Goal: Task Accomplishment & Management: Complete application form

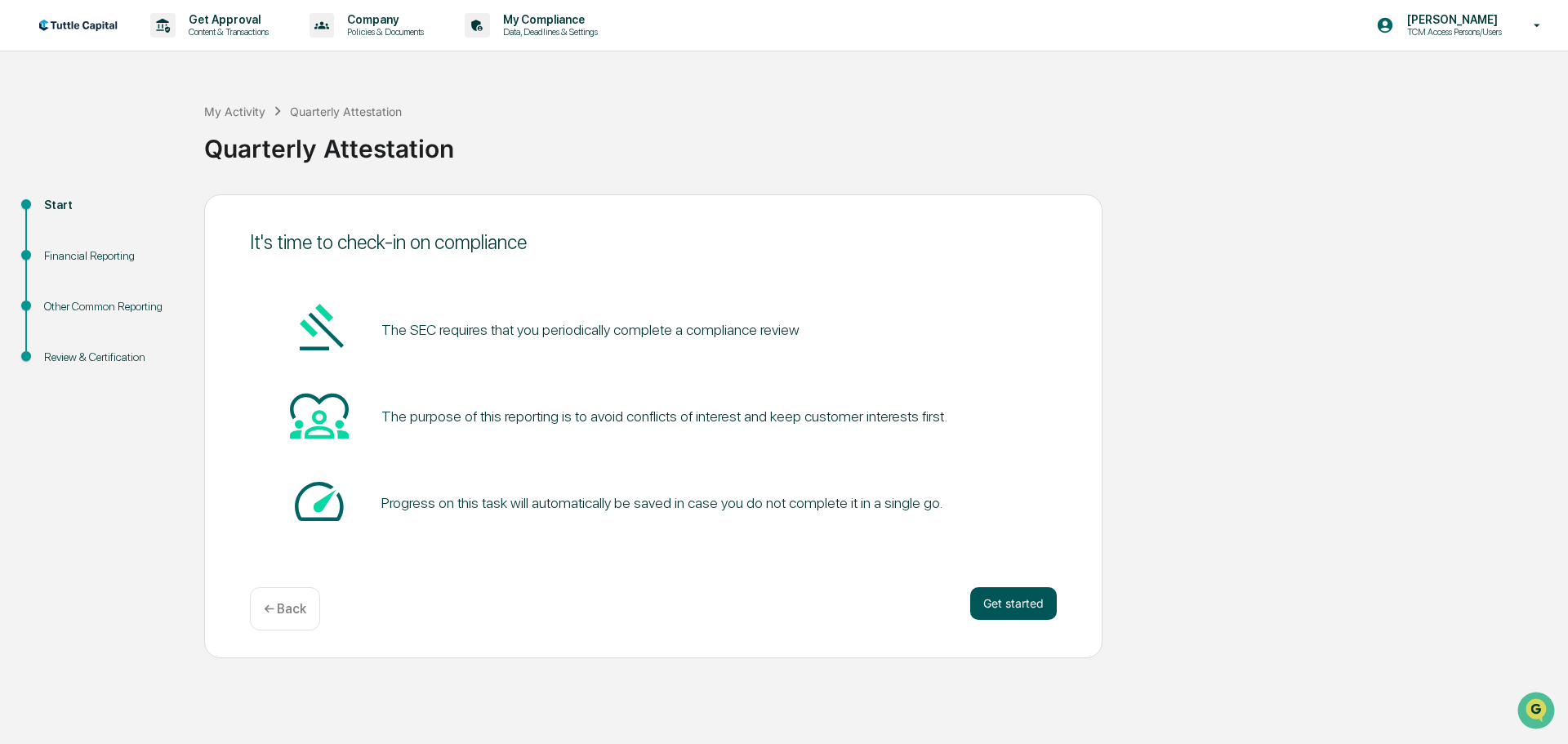
click at [1007, 597] on button "Get started" at bounding box center [1014, 603] width 87 height 32
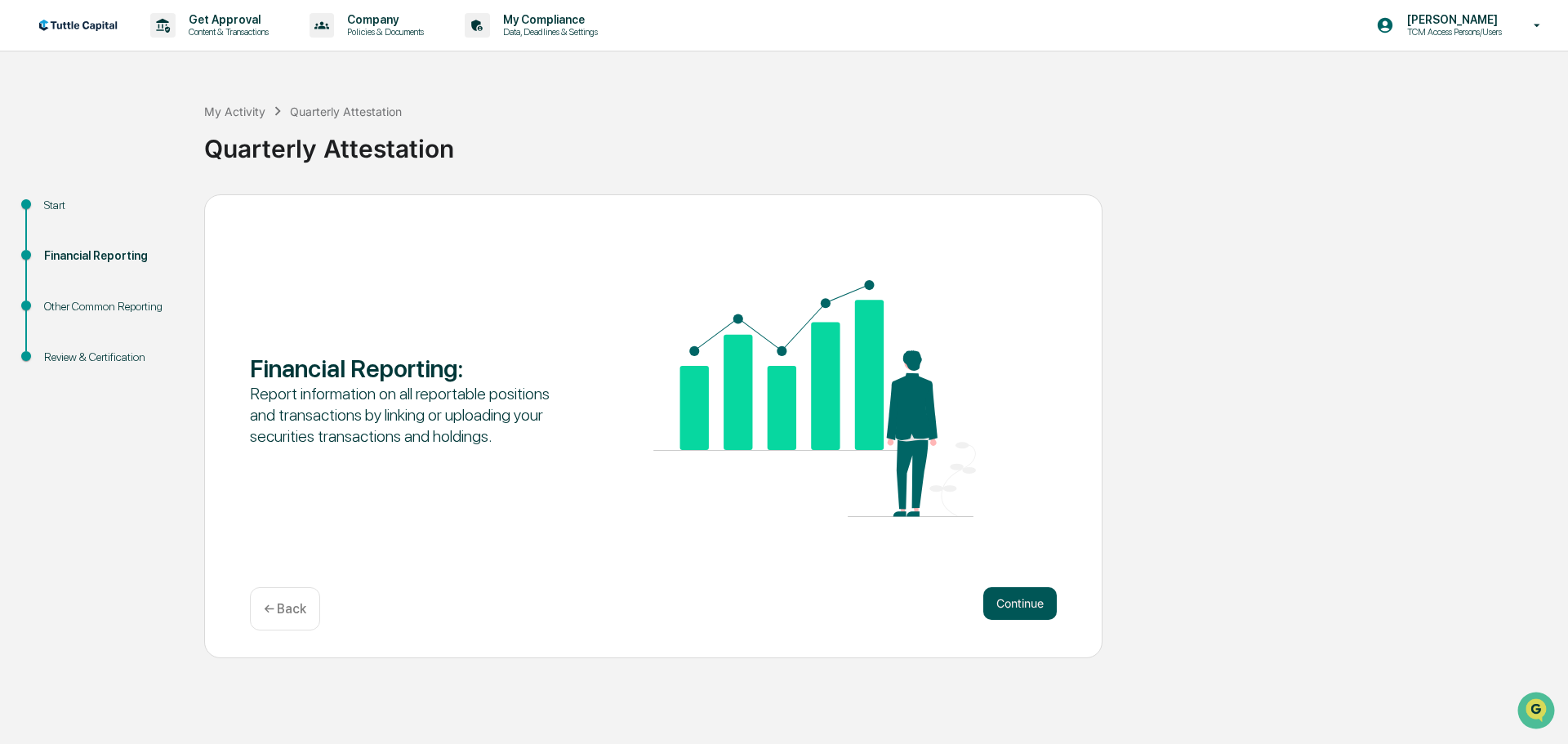
click at [1016, 601] on button "Continue" at bounding box center [1020, 603] width 74 height 32
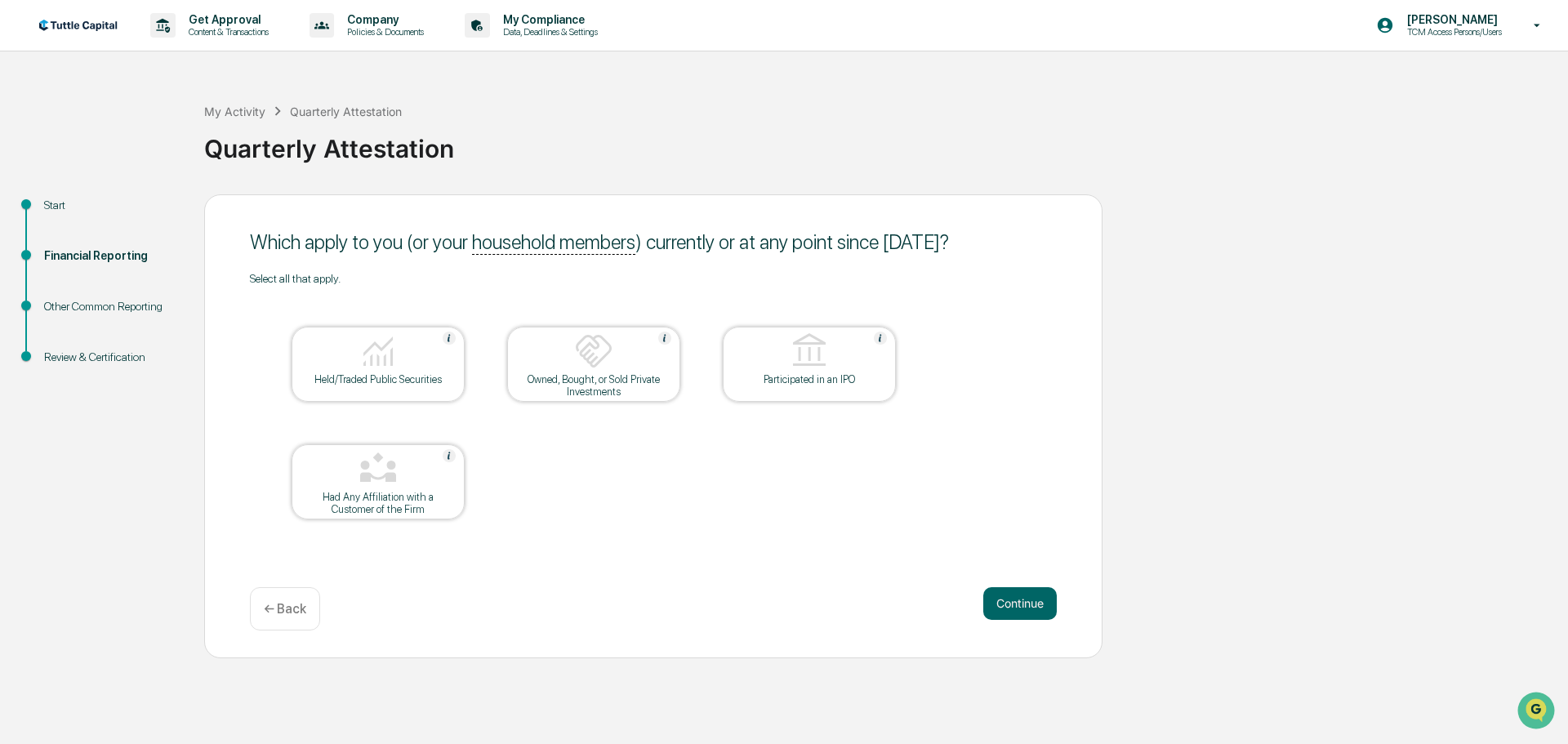
click at [380, 348] on img at bounding box center [378, 351] width 40 height 40
click at [1011, 603] on button "Continue" at bounding box center [1020, 603] width 74 height 32
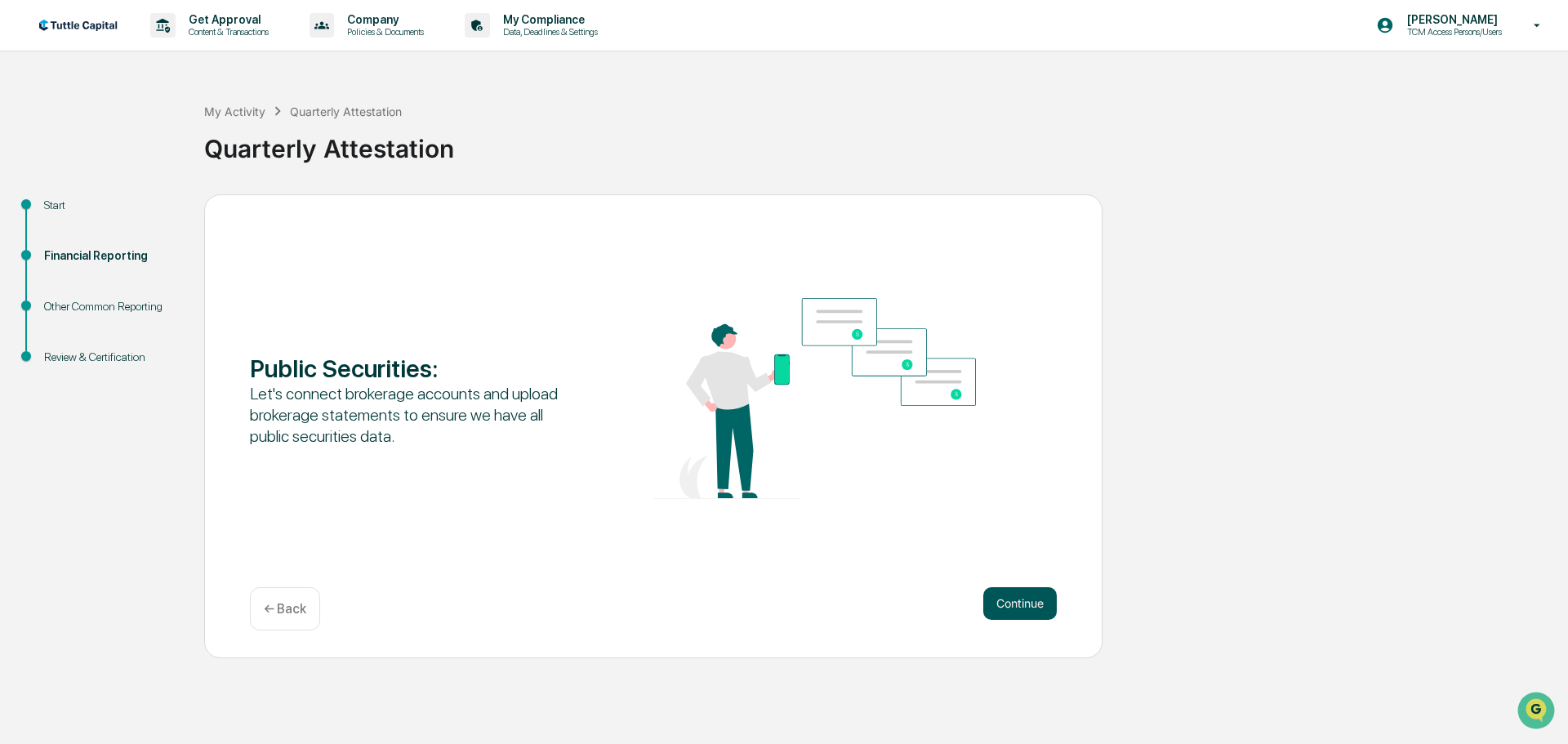
click at [1014, 613] on button "Continue" at bounding box center [1020, 603] width 74 height 32
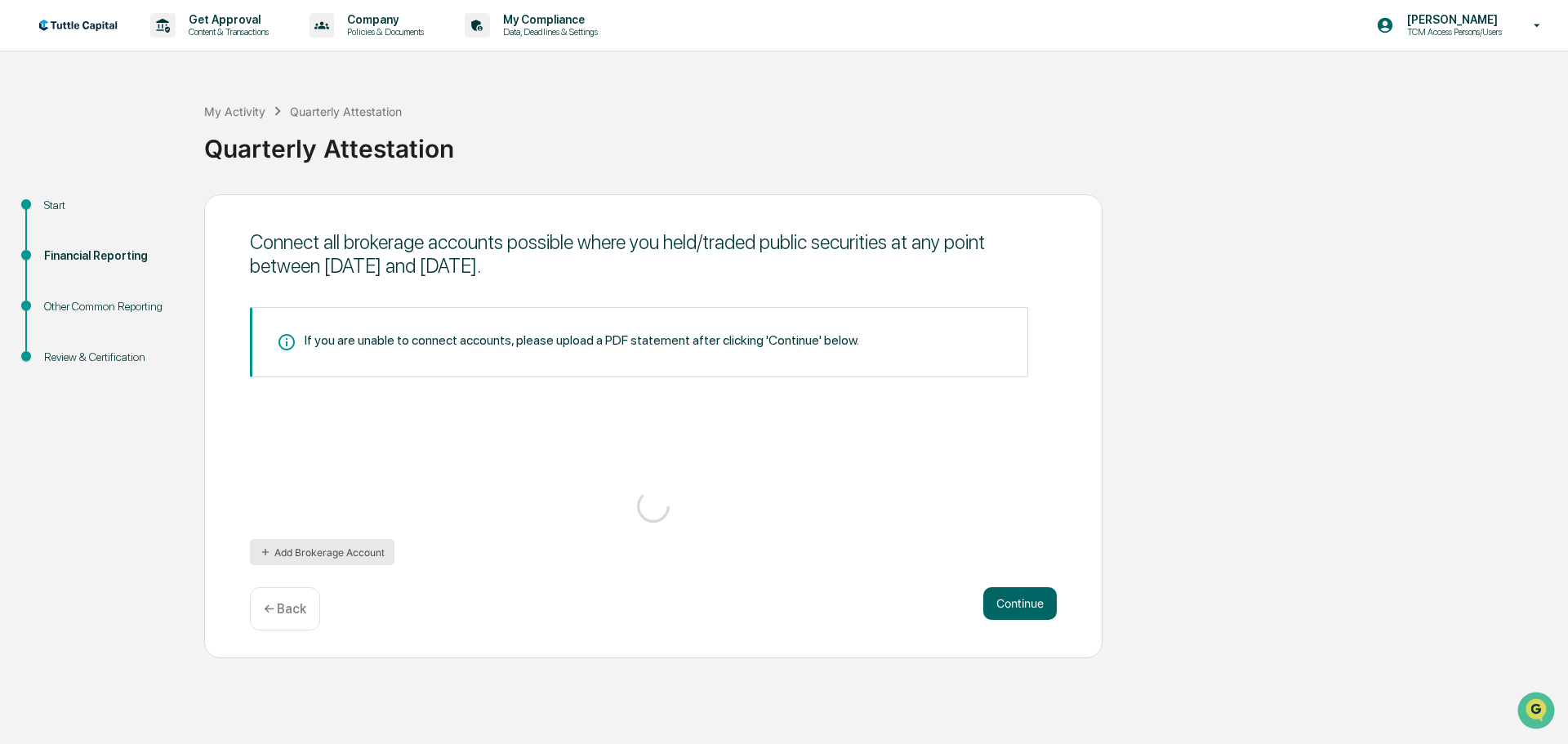
click at [346, 549] on button "Add Brokerage Account" at bounding box center [322, 552] width 145 height 26
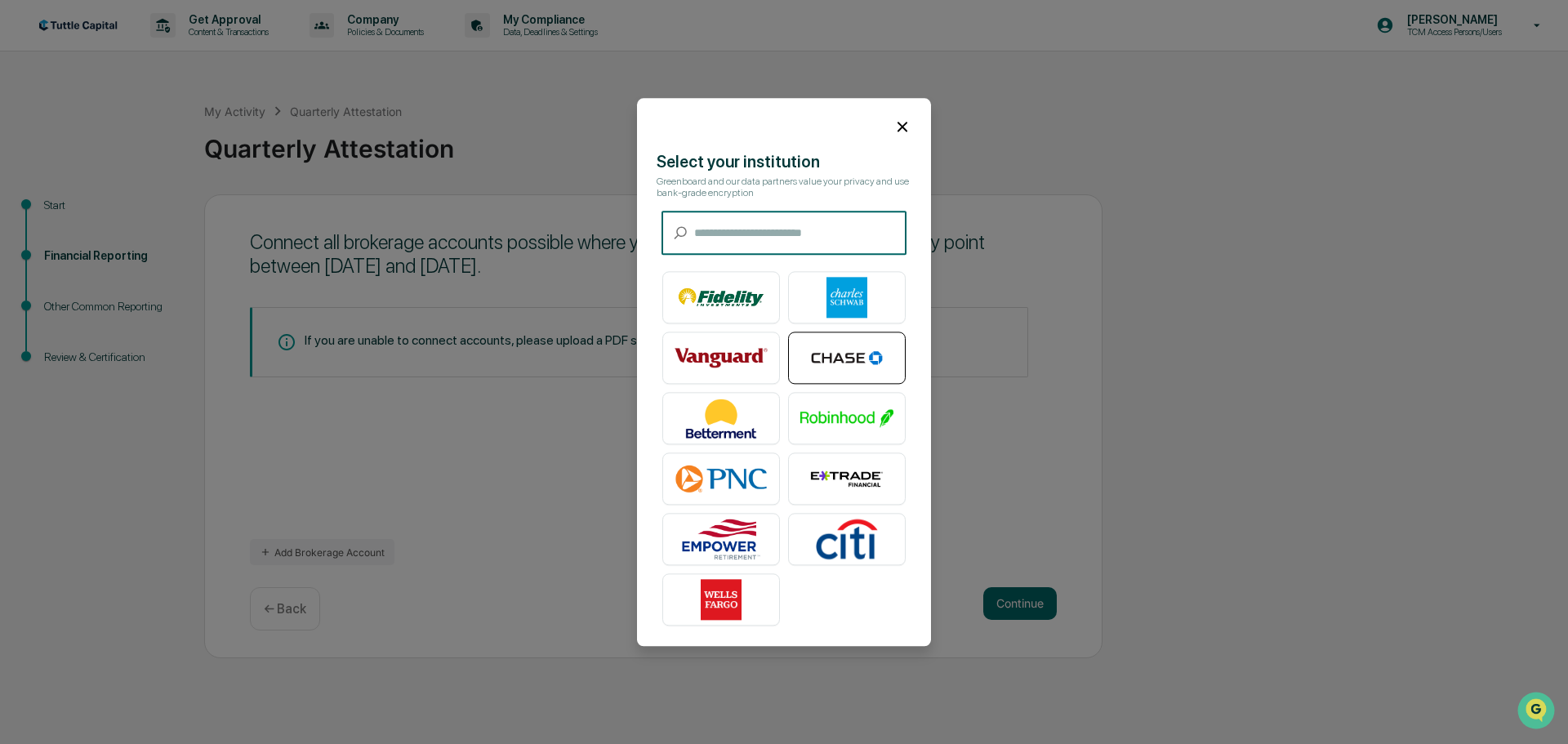
click at [849, 364] on img at bounding box center [847, 358] width 93 height 41
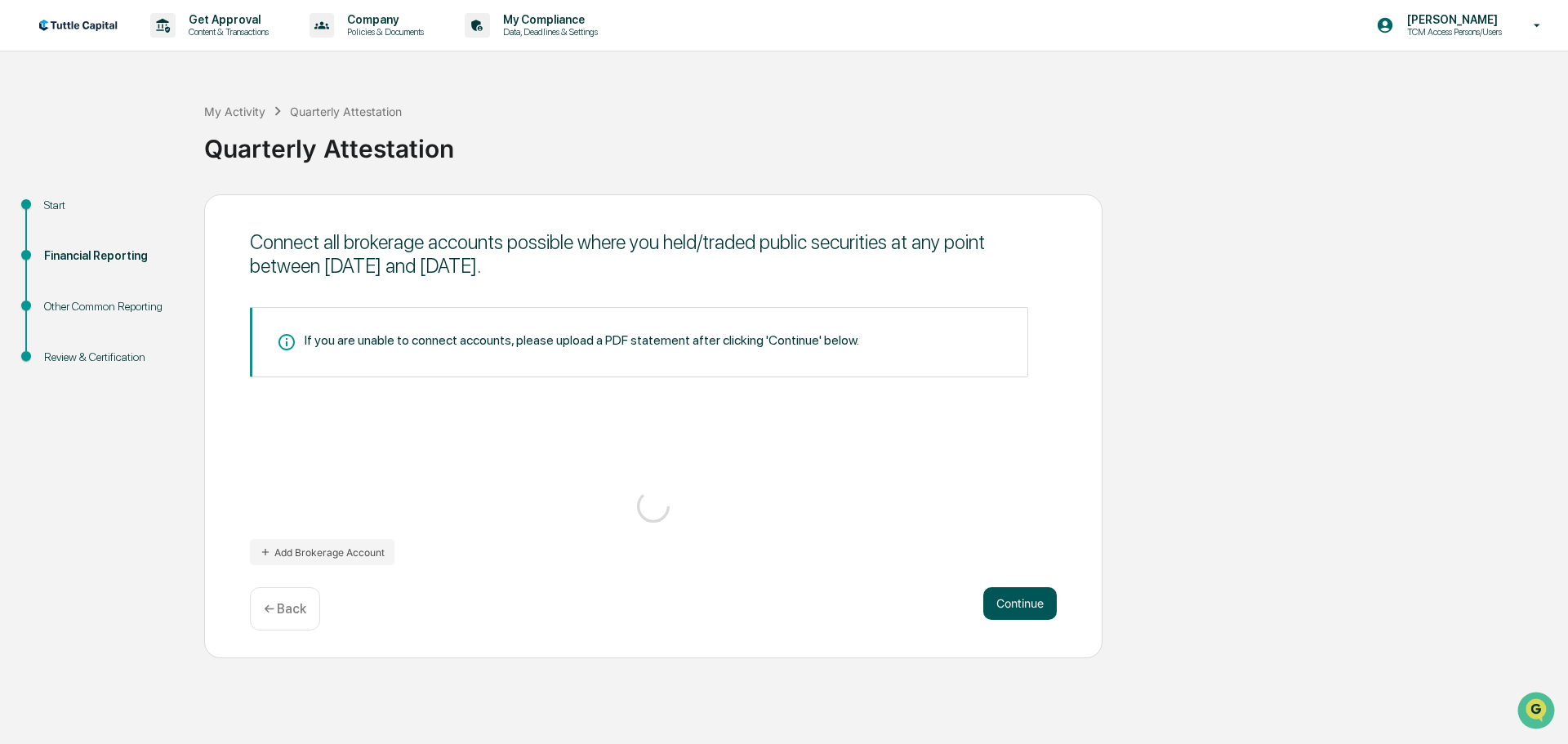
click at [1027, 598] on button "Continue" at bounding box center [1020, 603] width 74 height 32
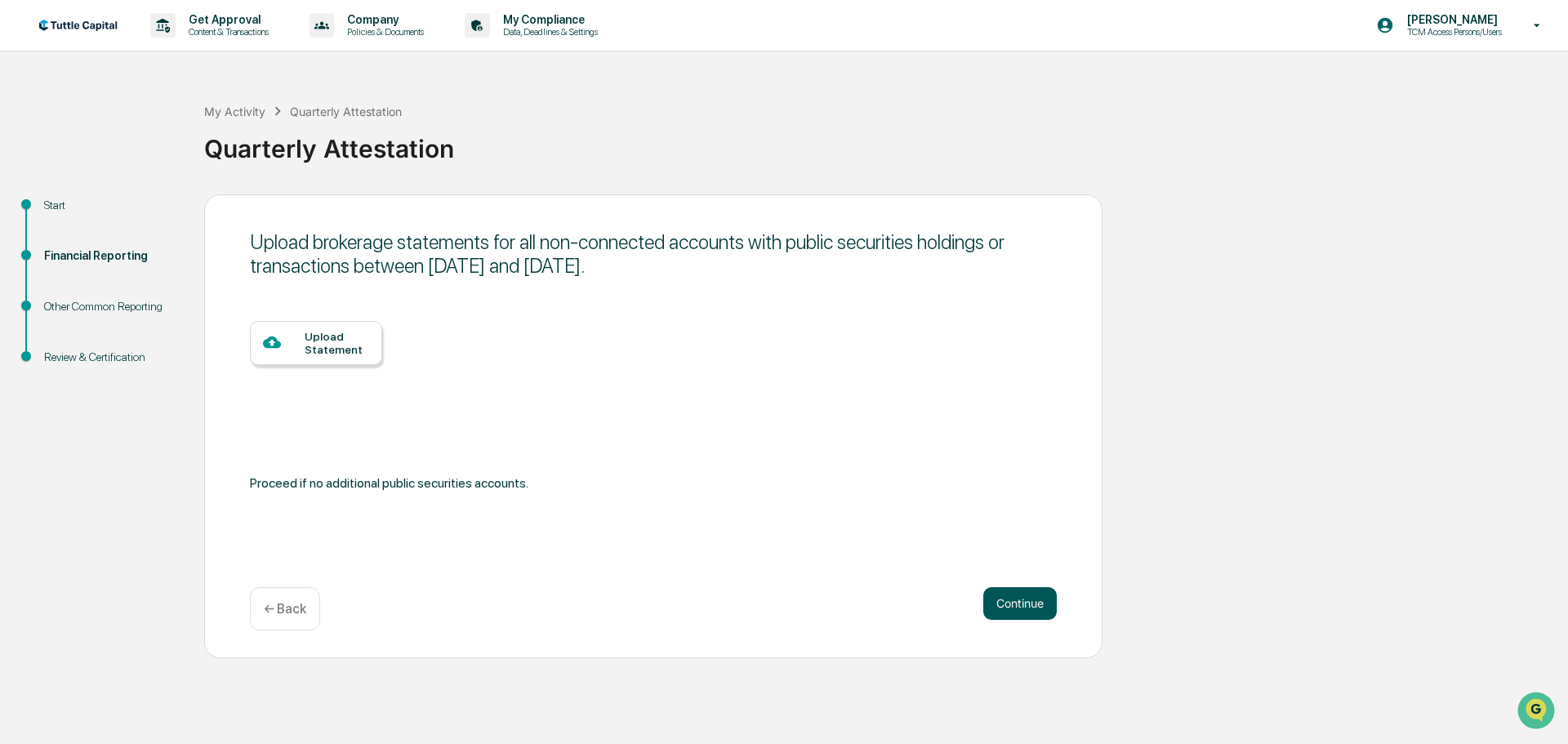
click at [1016, 603] on button "Continue" at bounding box center [1020, 603] width 74 height 32
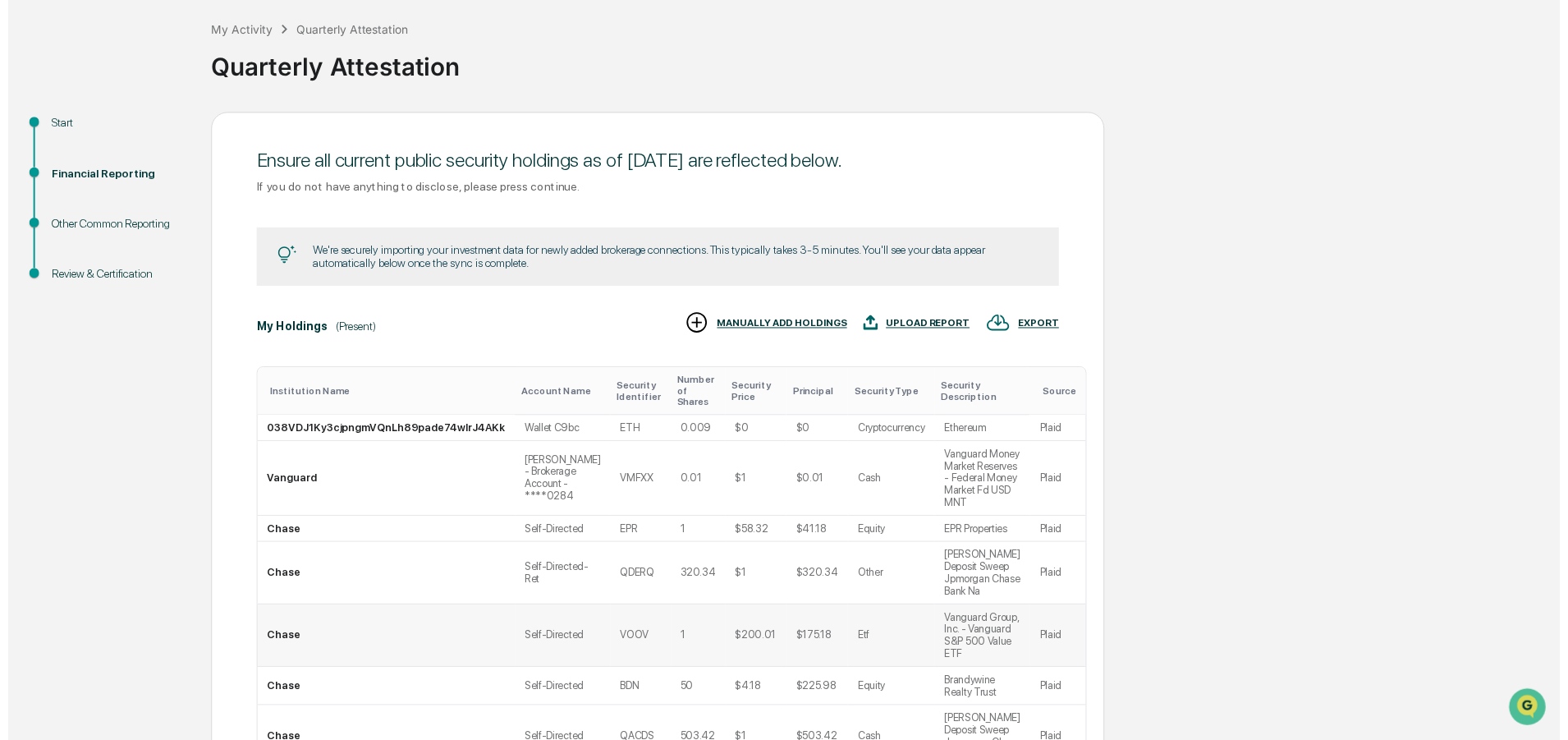
scroll to position [333, 0]
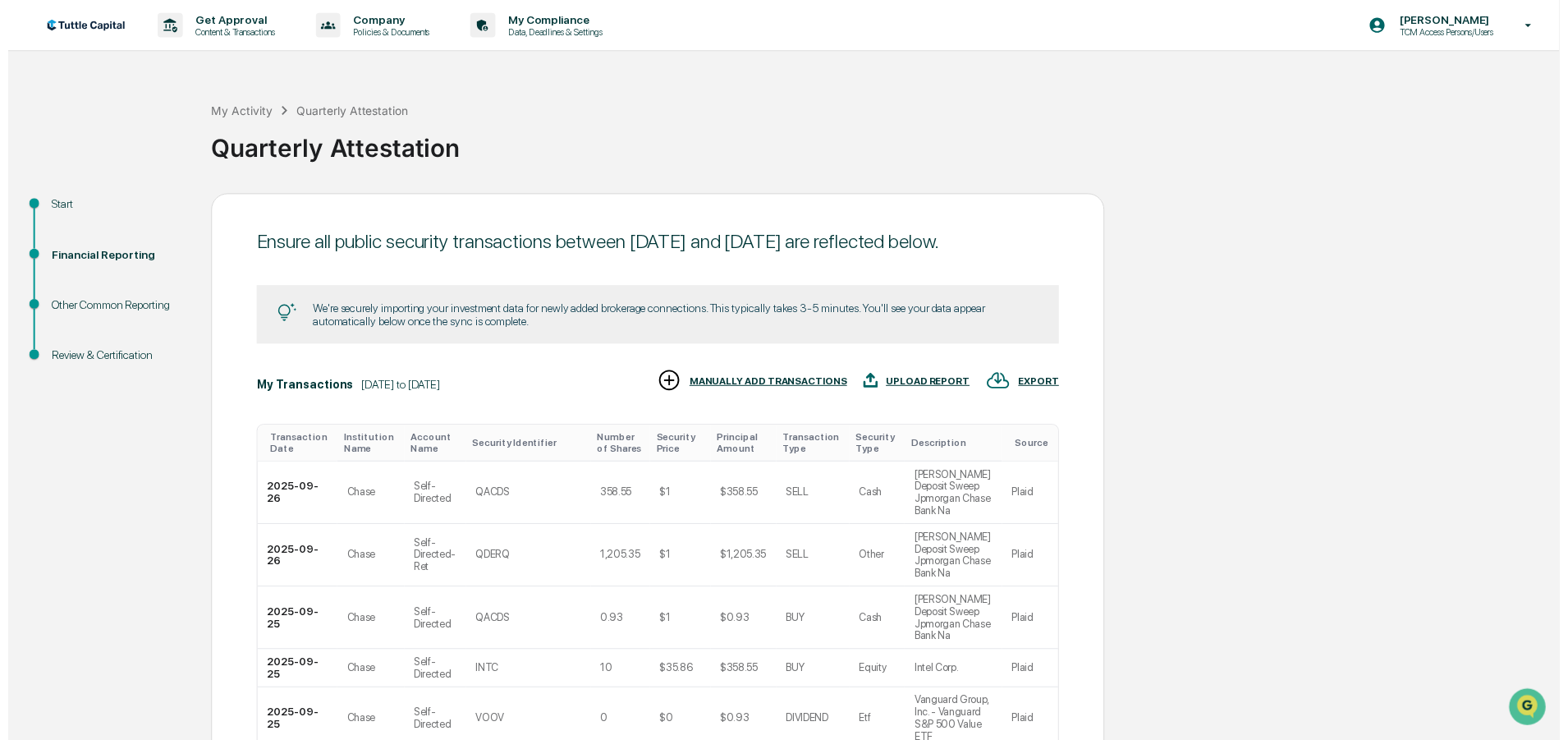
scroll to position [345, 0]
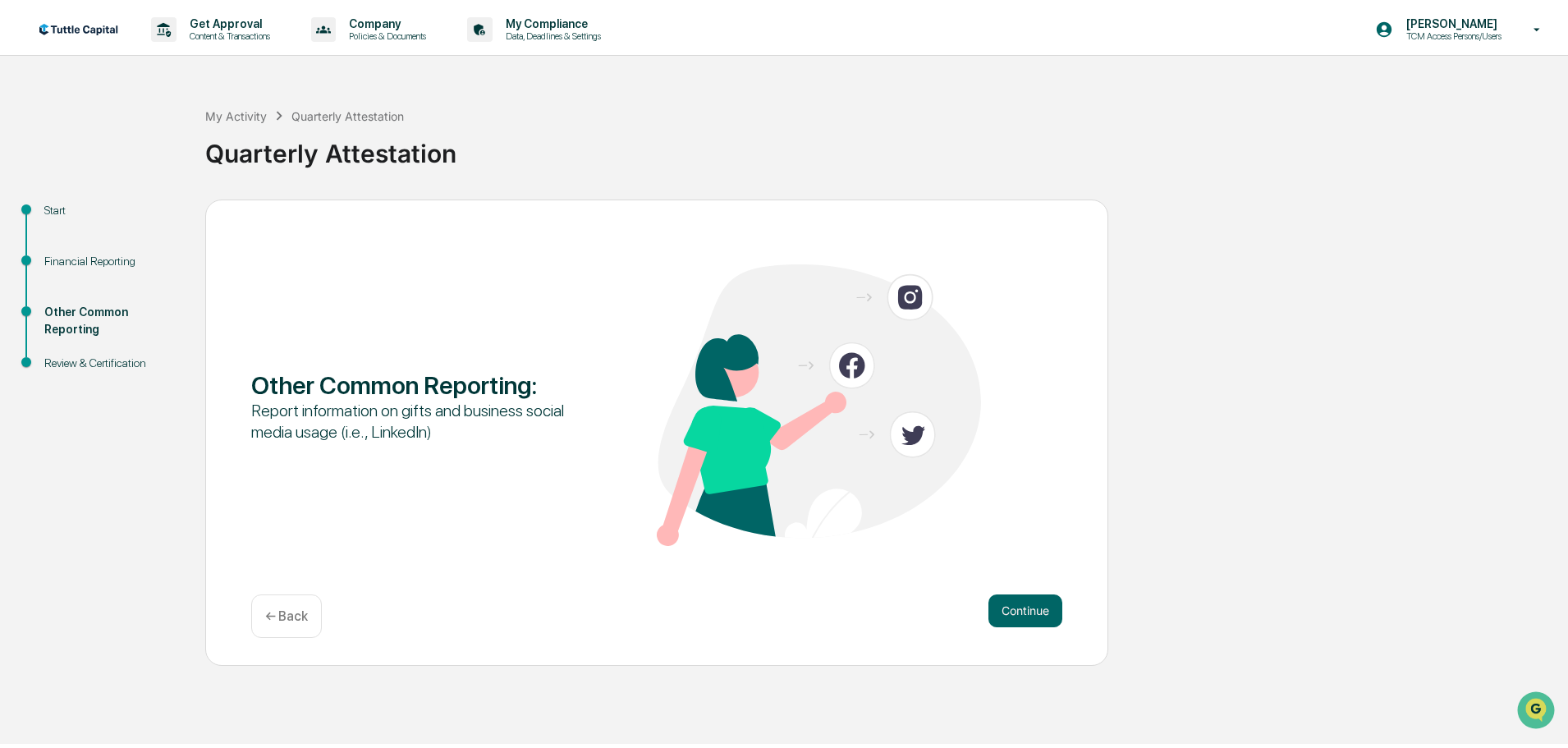
scroll to position [0, 0]
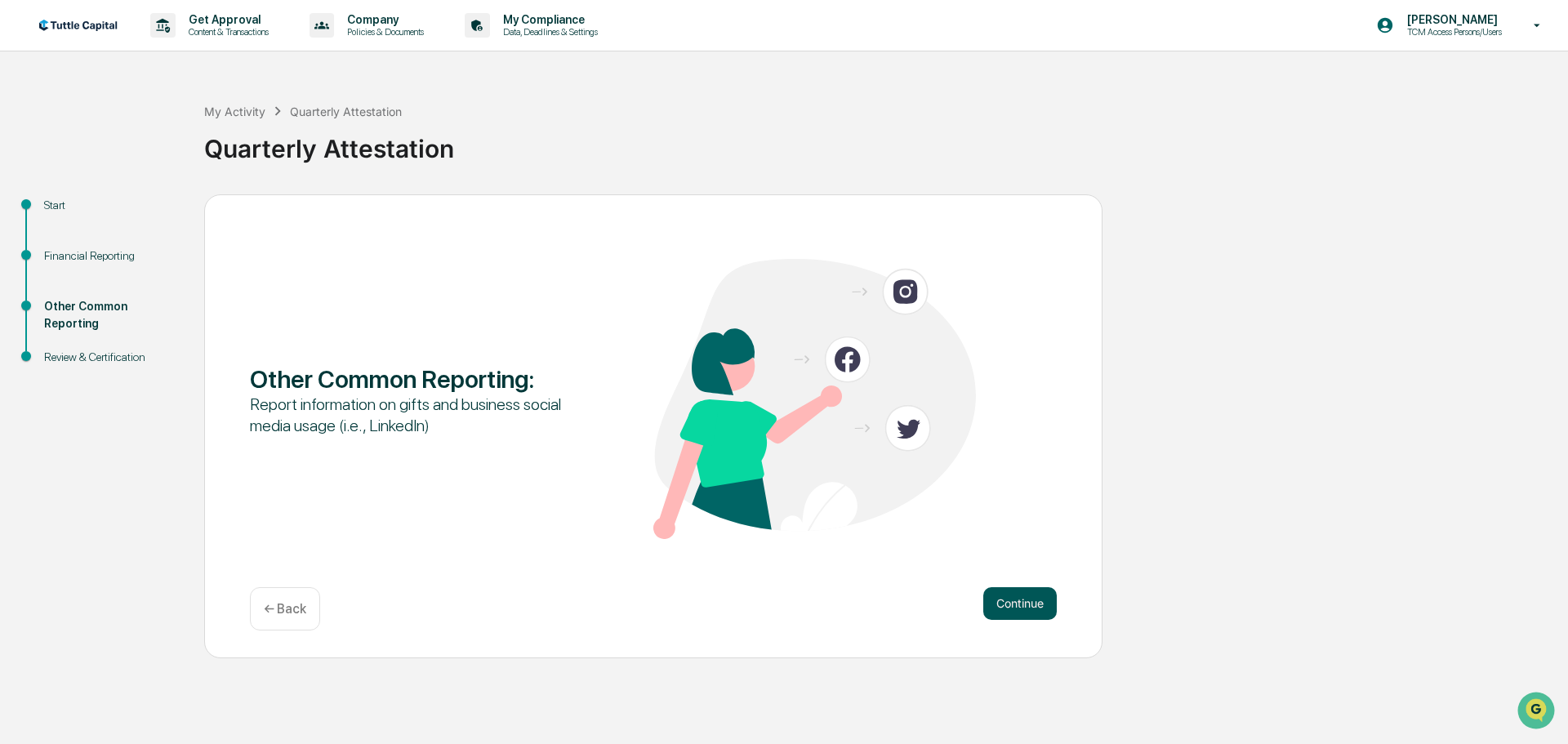
click at [1023, 610] on button "Continue" at bounding box center [1020, 603] width 74 height 32
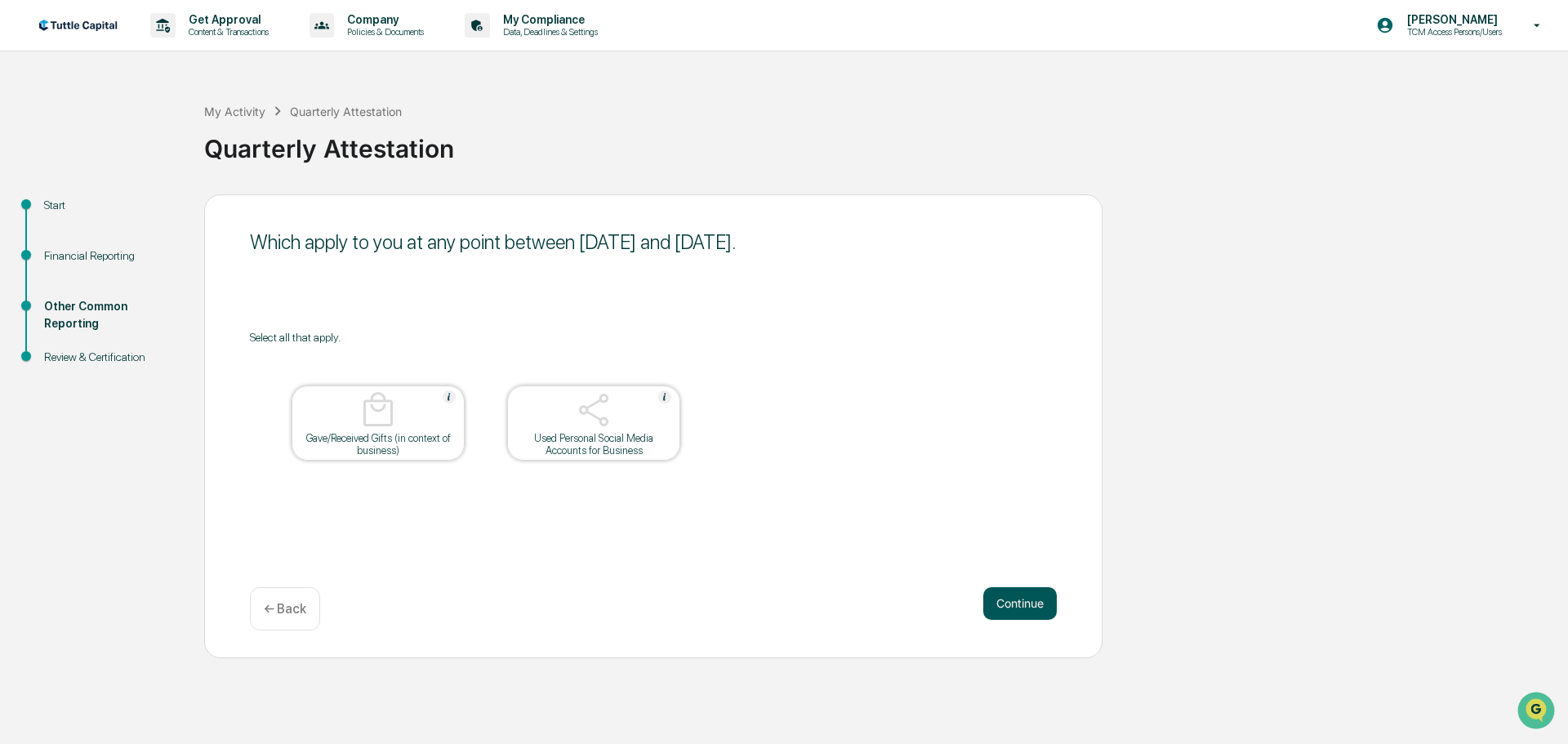
click at [1017, 604] on button "Continue" at bounding box center [1020, 603] width 74 height 32
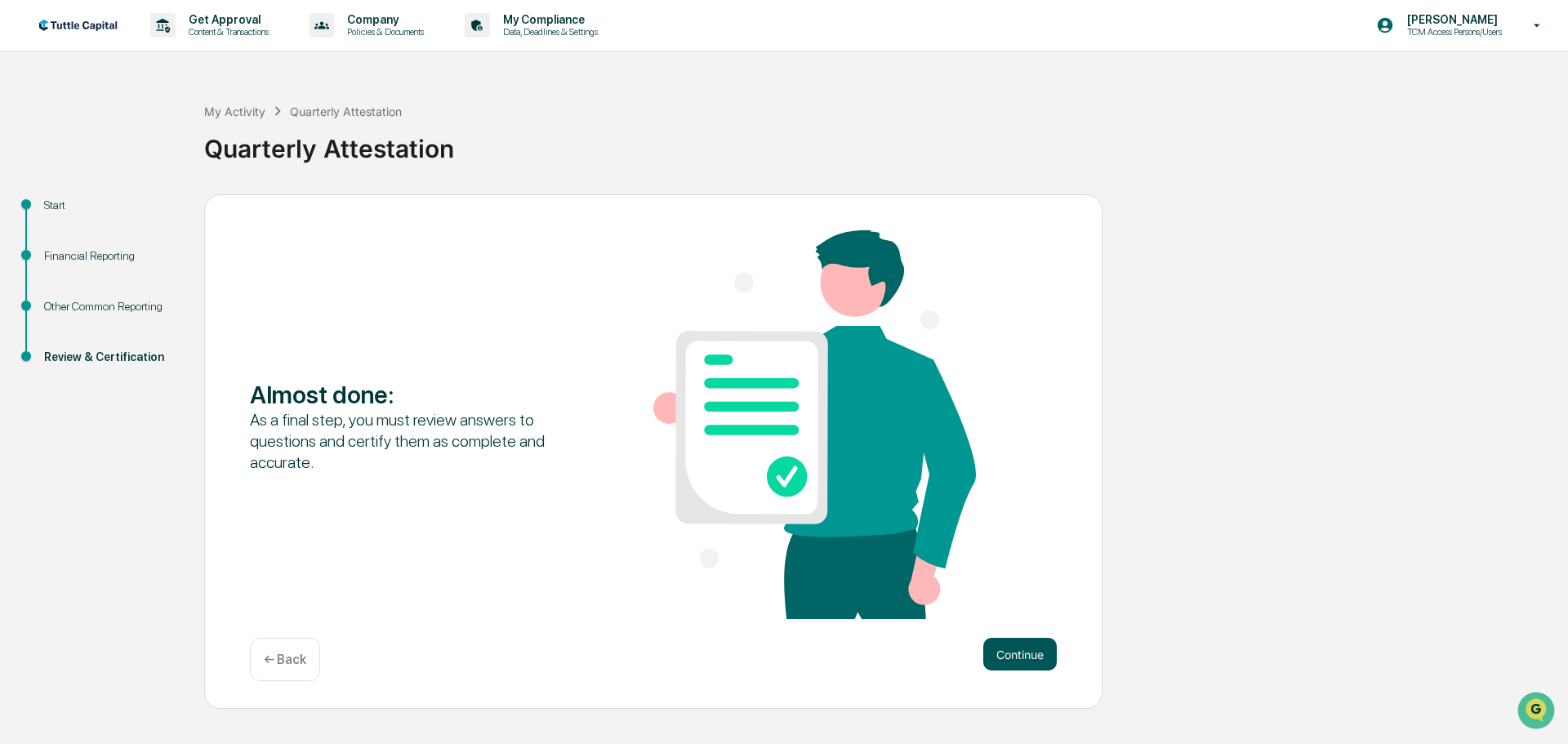
click at [1022, 655] on button "Continue" at bounding box center [1020, 654] width 74 height 32
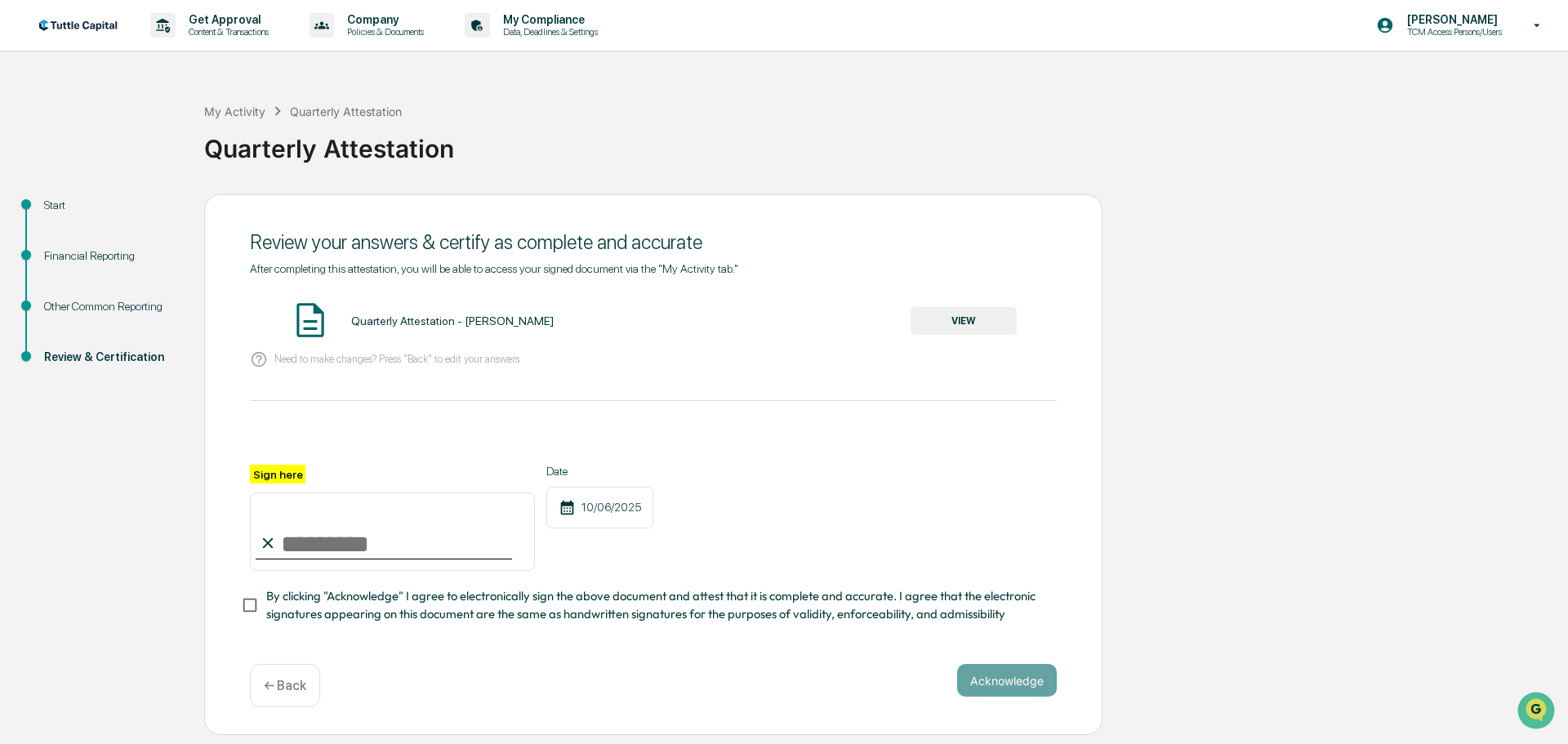
click at [323, 550] on input "Sign here" at bounding box center [392, 531] width 285 height 78
type input "*"
type input "**********"
click at [1026, 678] on button "Acknowledge" at bounding box center [1007, 679] width 100 height 32
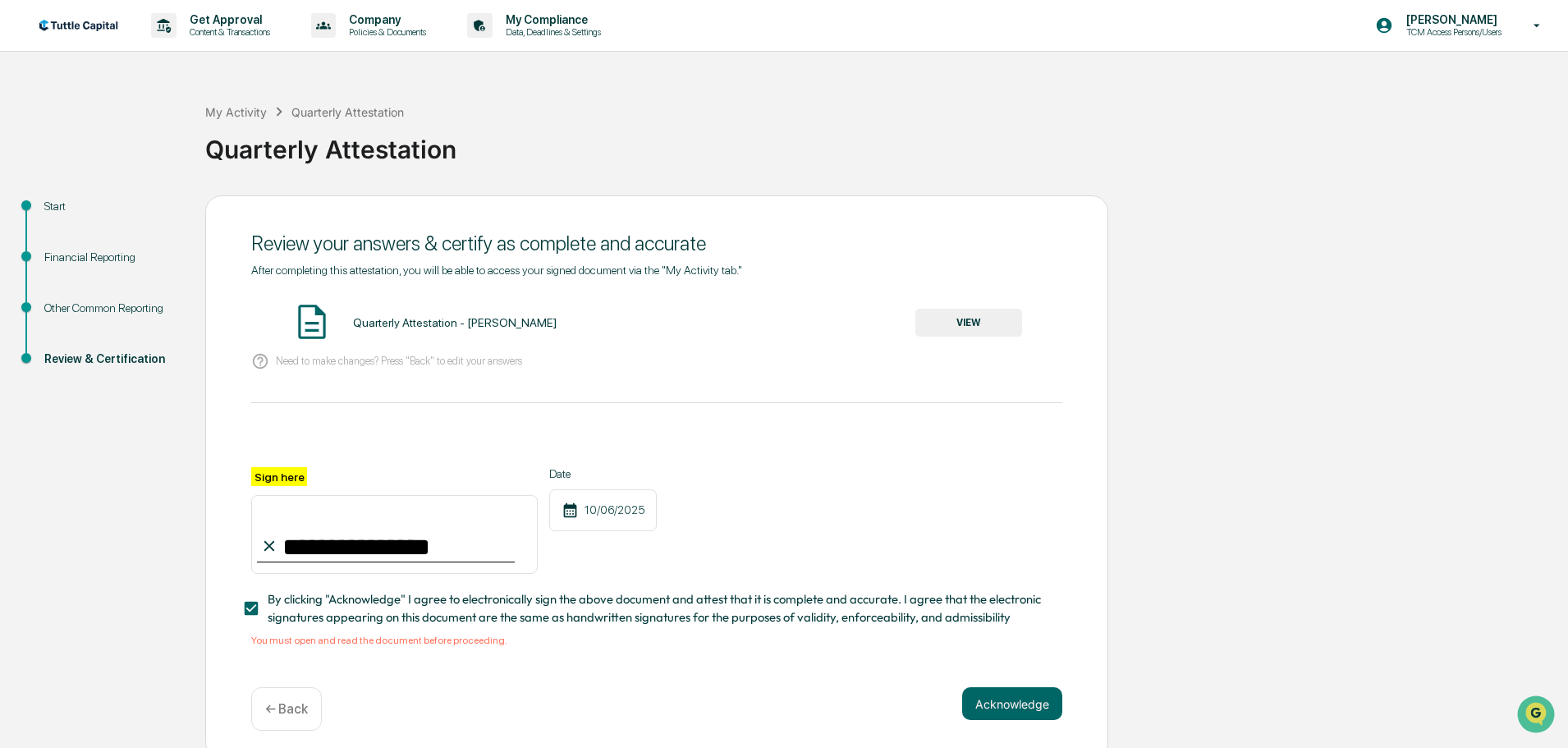
click at [967, 324] on button "VIEW" at bounding box center [968, 323] width 107 height 28
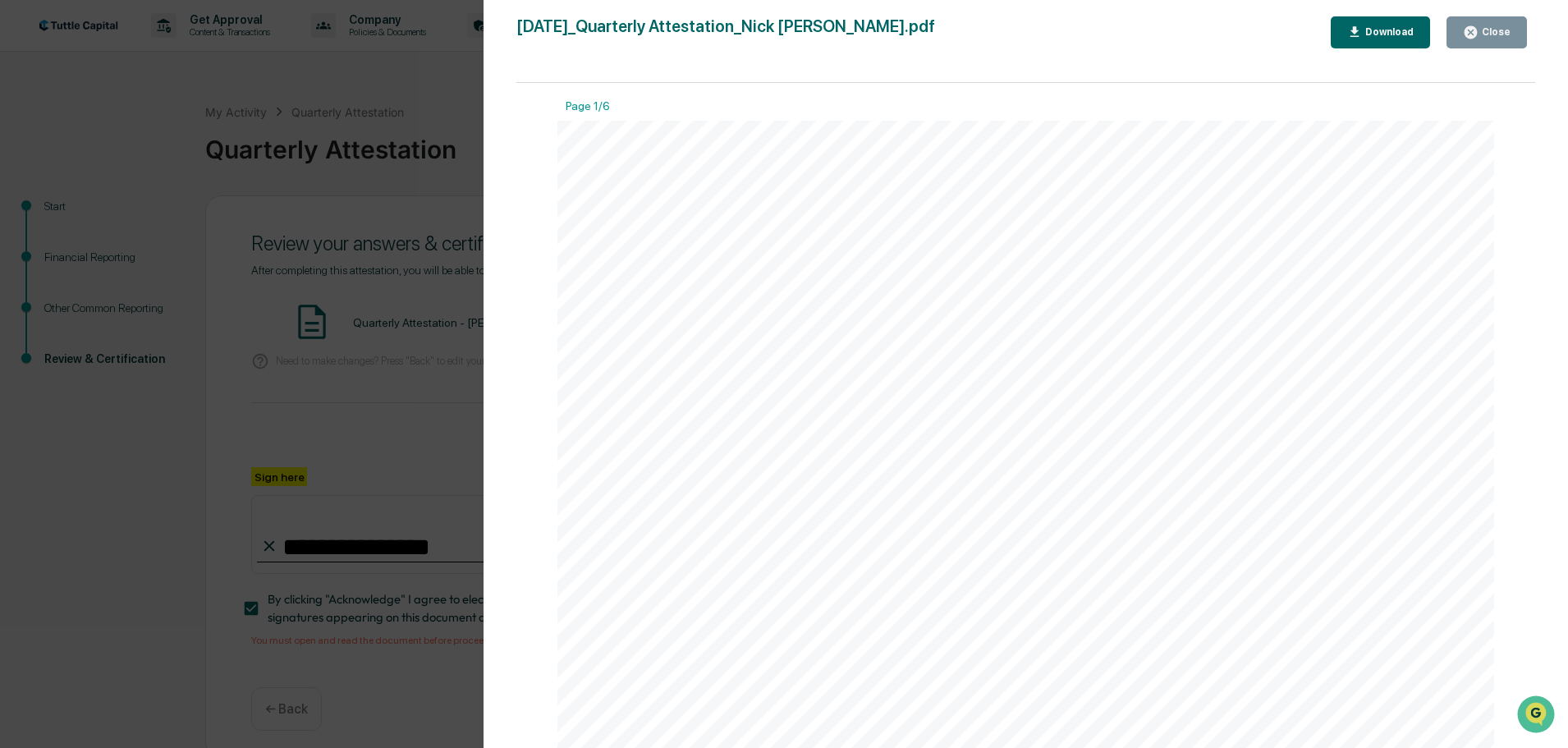
click at [1492, 30] on div "Close" at bounding box center [1494, 32] width 32 height 11
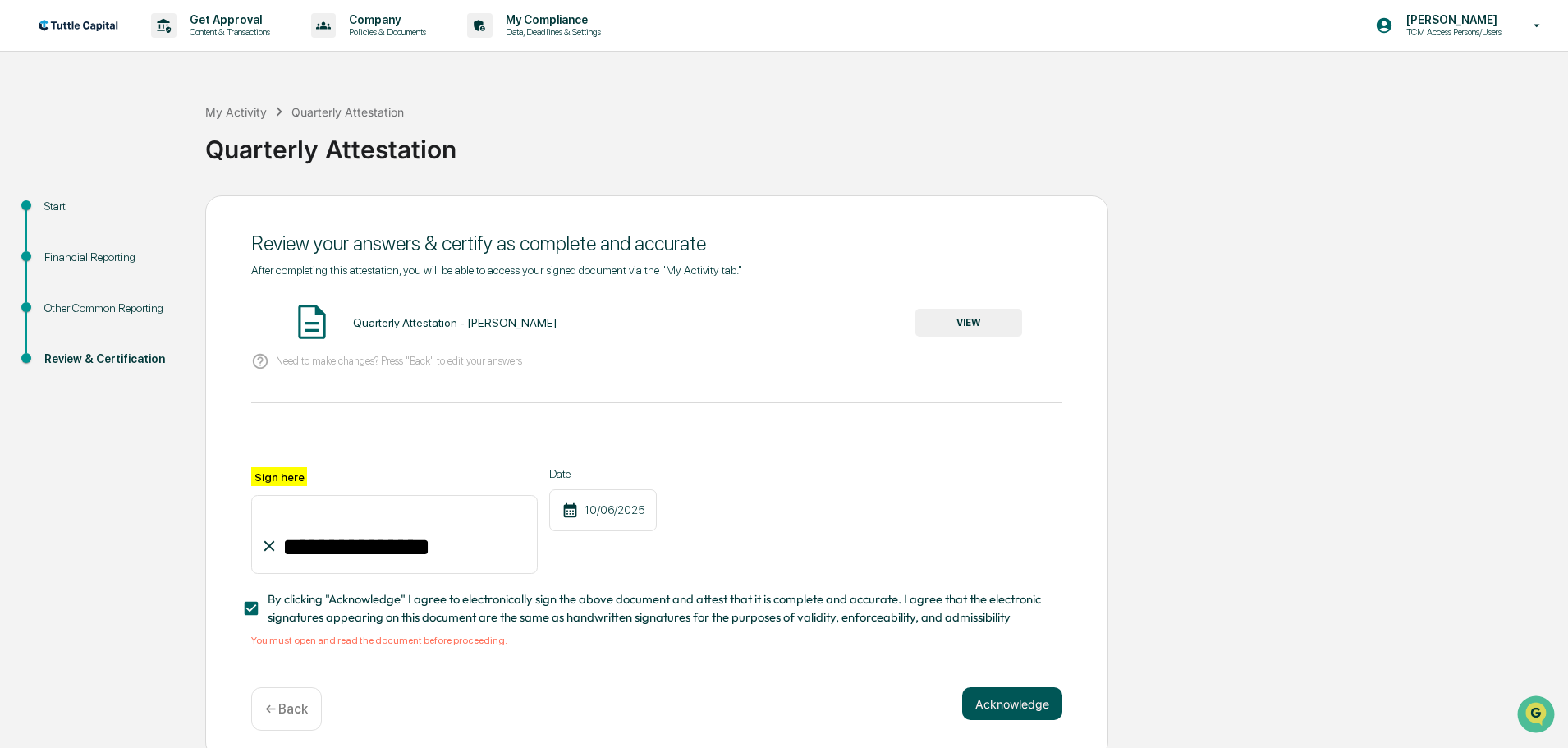
click at [1006, 705] on button "Acknowledge" at bounding box center [1012, 703] width 100 height 32
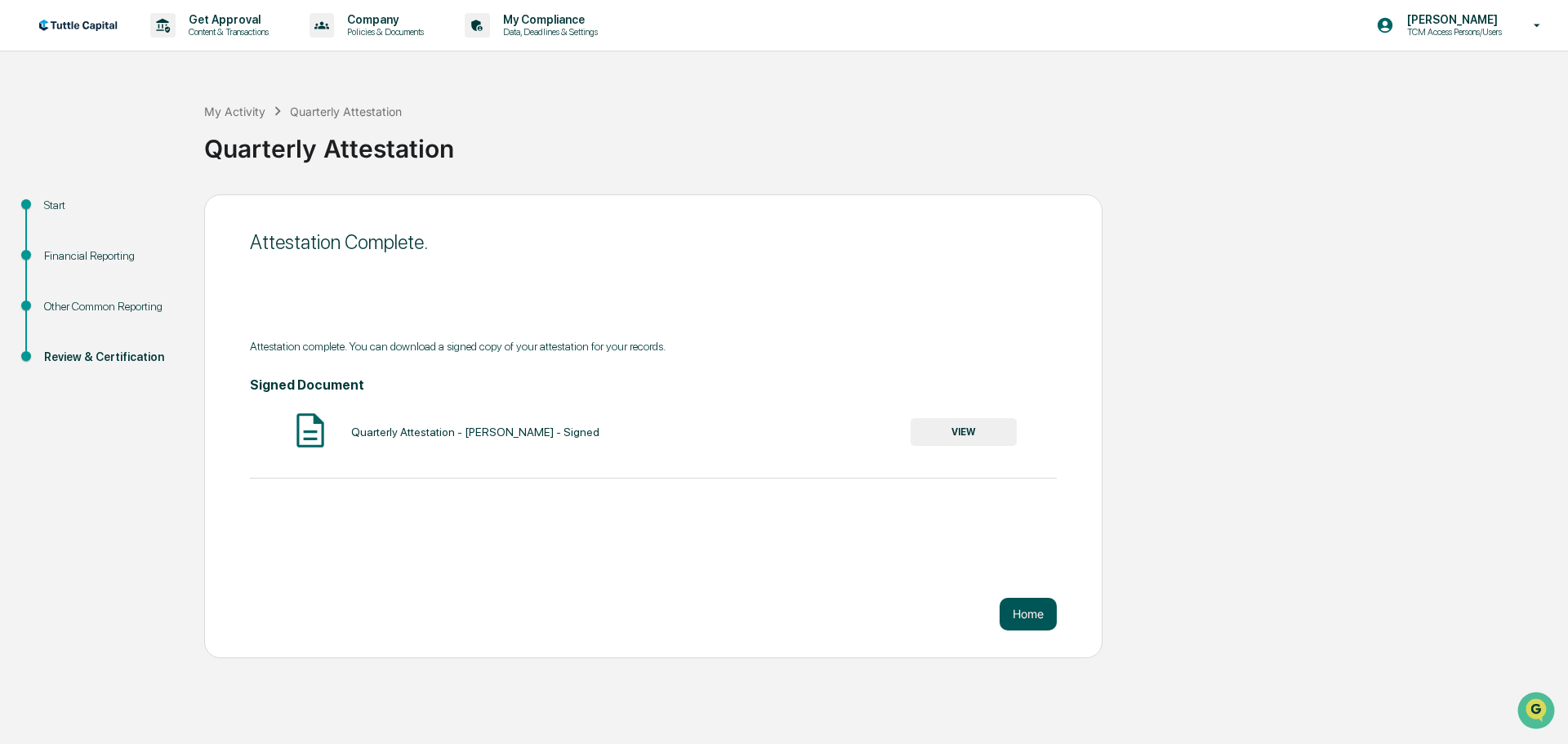
click at [1032, 612] on button "Home" at bounding box center [1028, 613] width 57 height 32
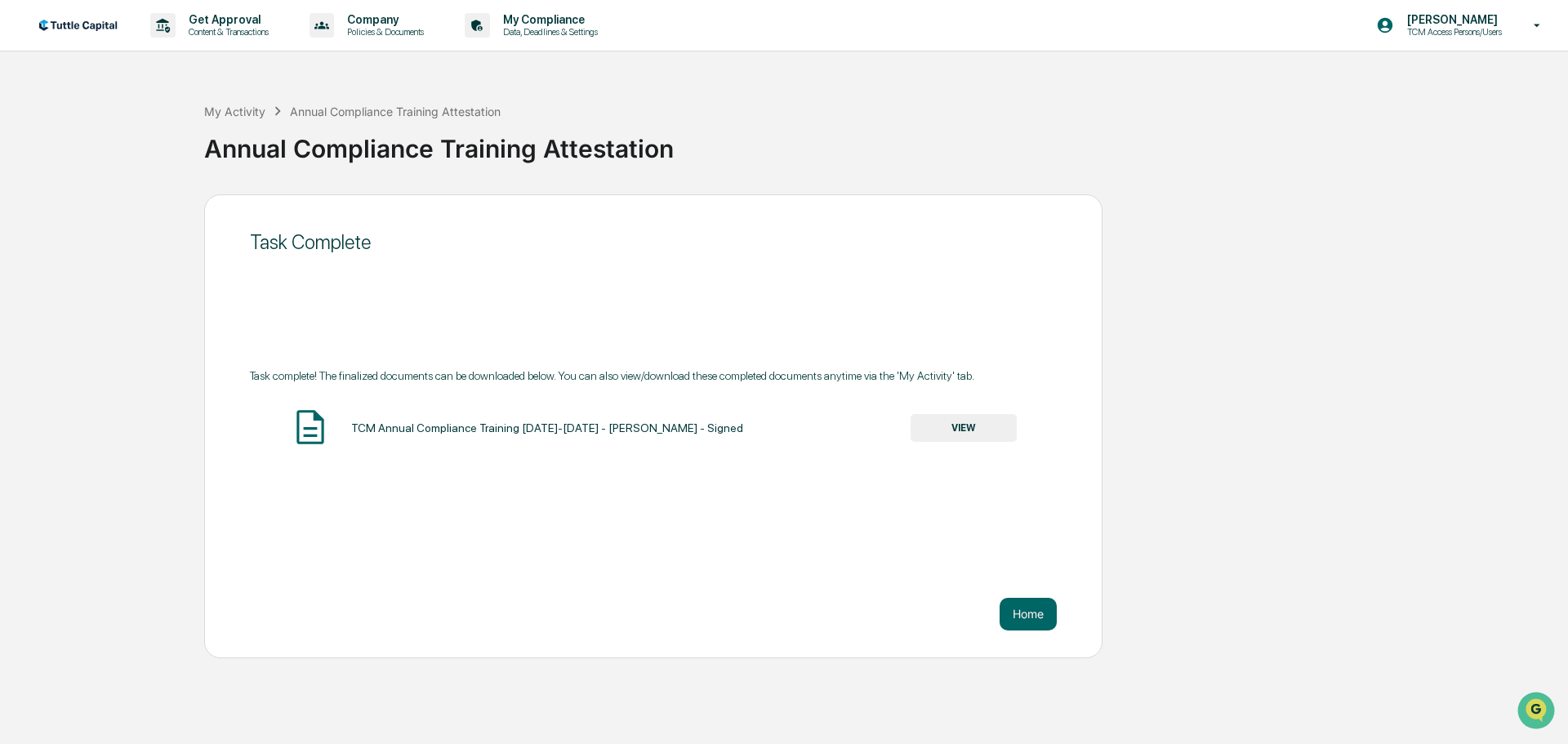
click at [954, 431] on button "VIEW" at bounding box center [964, 428] width 106 height 28
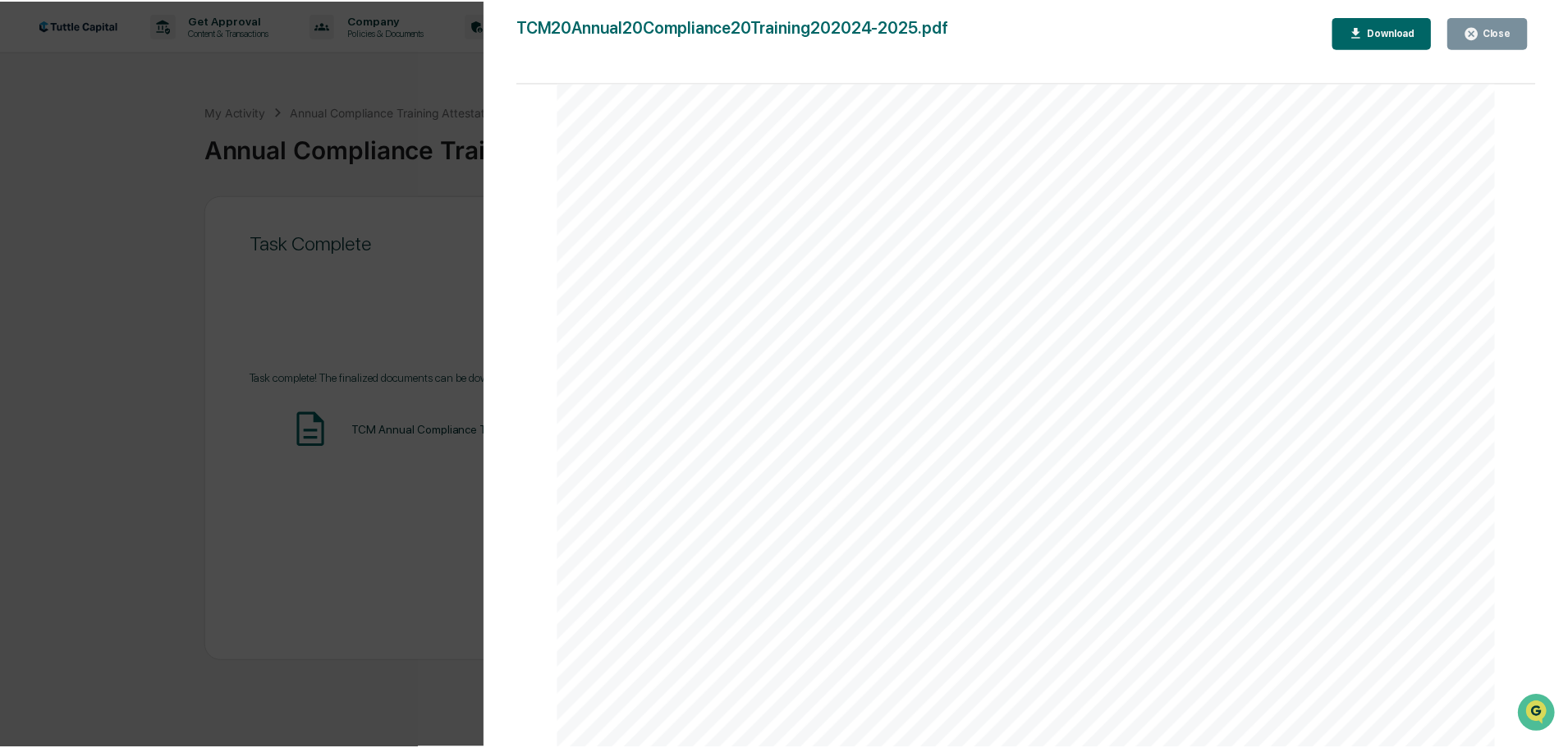
scroll to position [1971, 0]
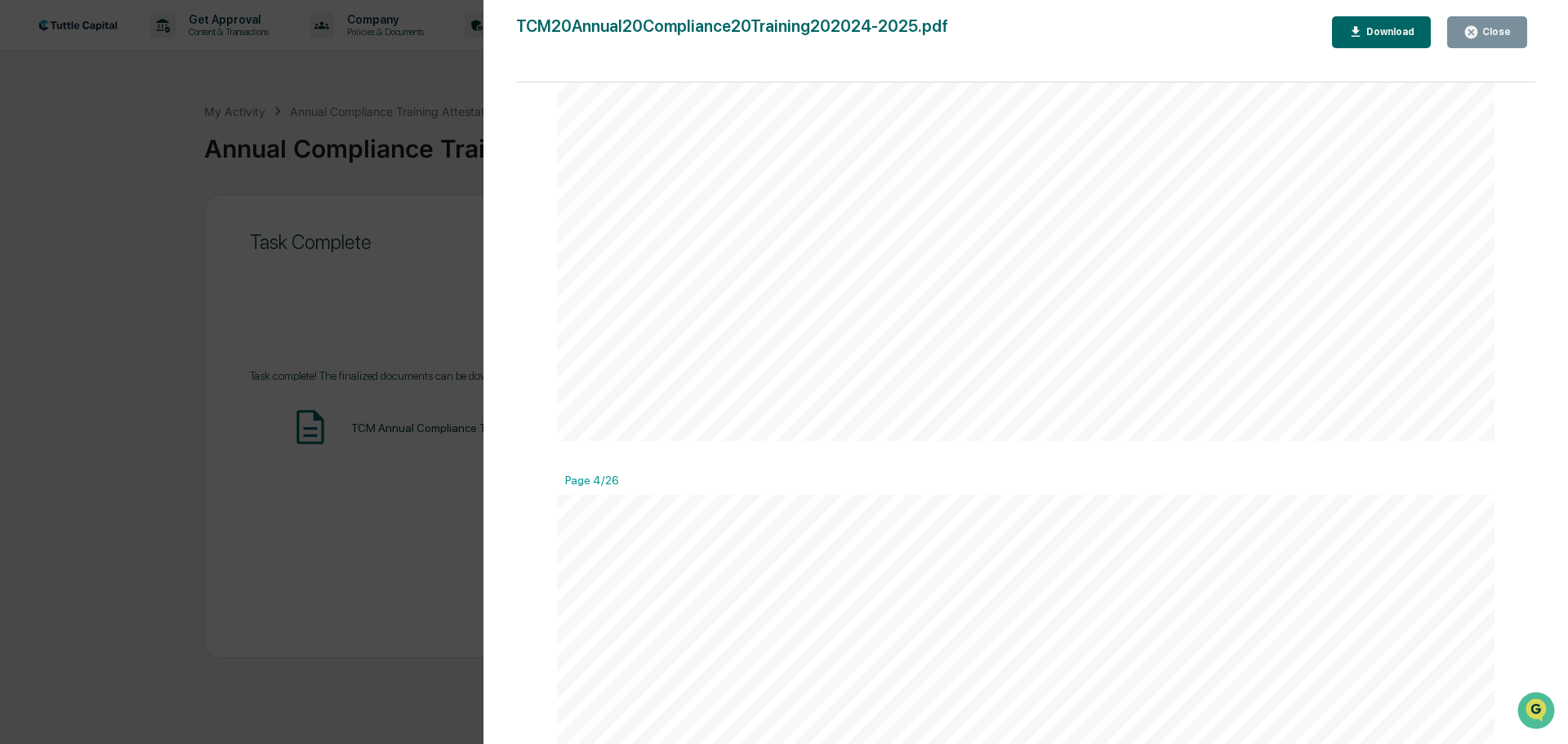
click at [425, 471] on div "Version History [DATE] 01:24 PM [PERSON_NAME] TCM20Annual20Compliance20Training…" at bounding box center [784, 372] width 1568 height 744
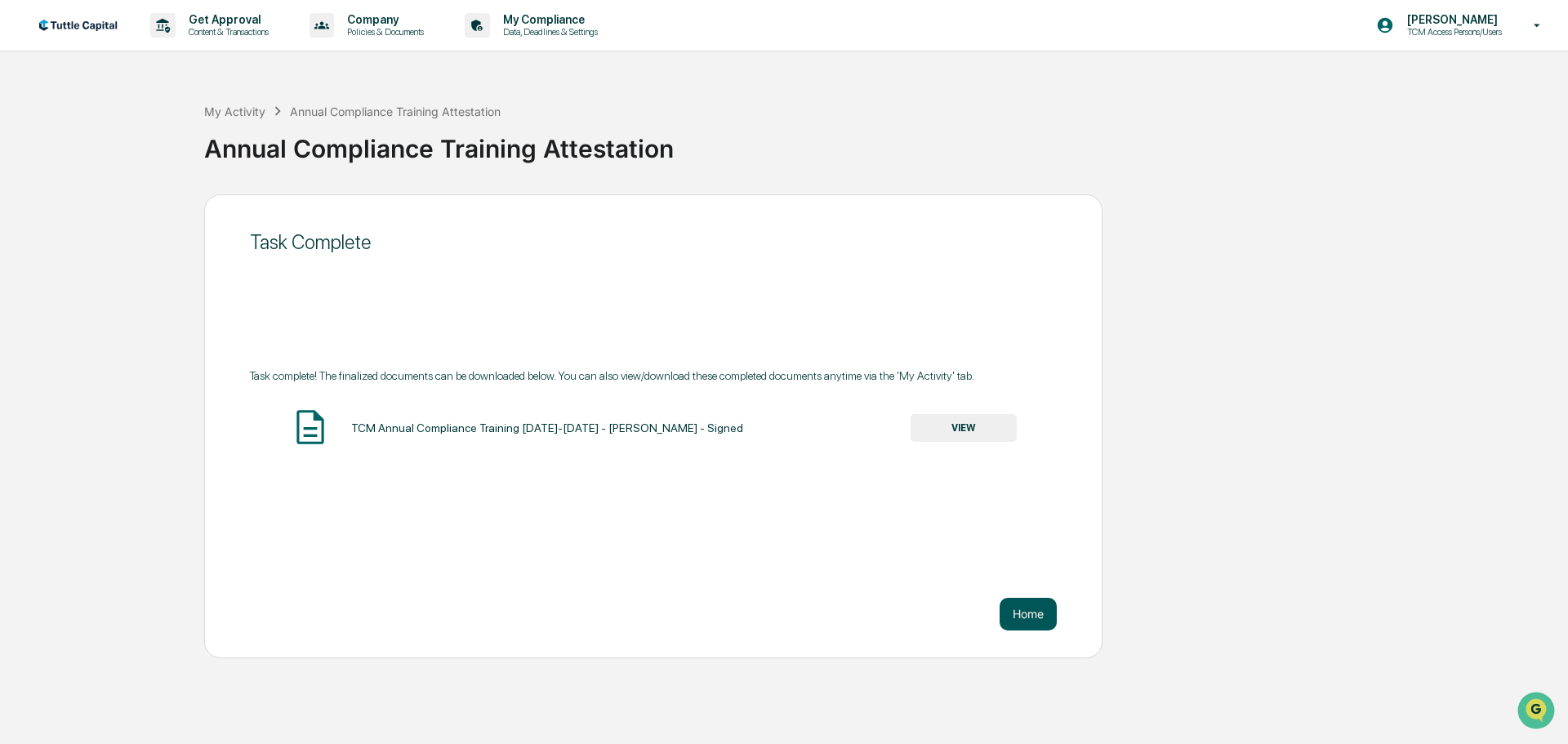
click at [1041, 618] on button "Home" at bounding box center [1028, 613] width 57 height 32
click at [1024, 609] on button "Home" at bounding box center [1028, 613] width 57 height 32
